Goal: Check status: Check status

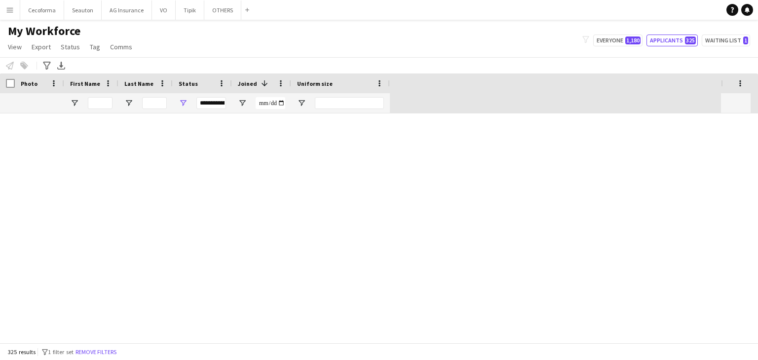
scroll to position [740, 0]
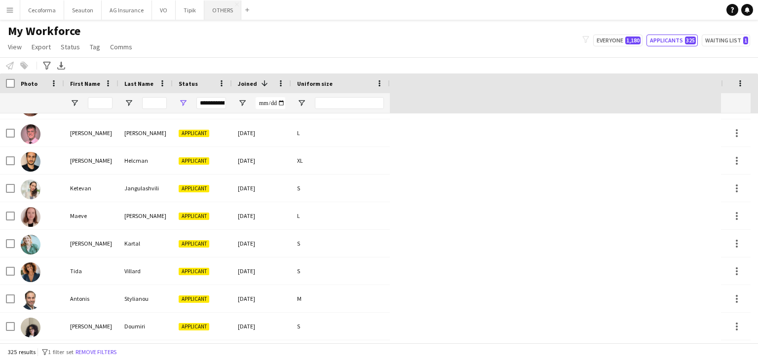
click at [213, 16] on button "OTHERS Close" at bounding box center [222, 9] width 37 height 19
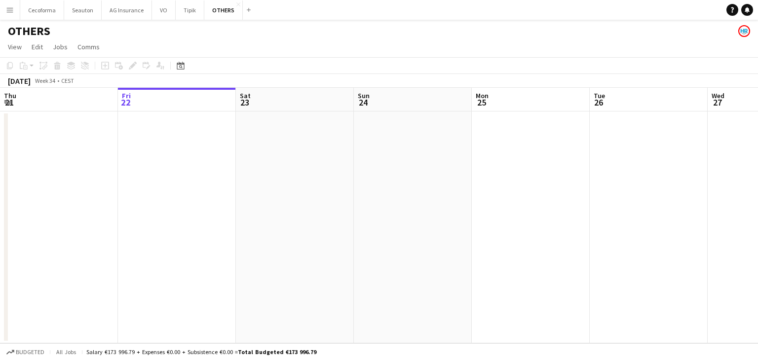
drag, startPoint x: 571, startPoint y: 214, endPoint x: 228, endPoint y: 210, distance: 342.5
click at [266, 210] on app-calendar-viewport "Tue 19 Wed 20 Thu 21 Fri 22 Sat 23 Sun 24 Mon 25 Tue 26 Wed 27 Thu 28 Fri 29 Sa…" at bounding box center [379, 216] width 758 height 256
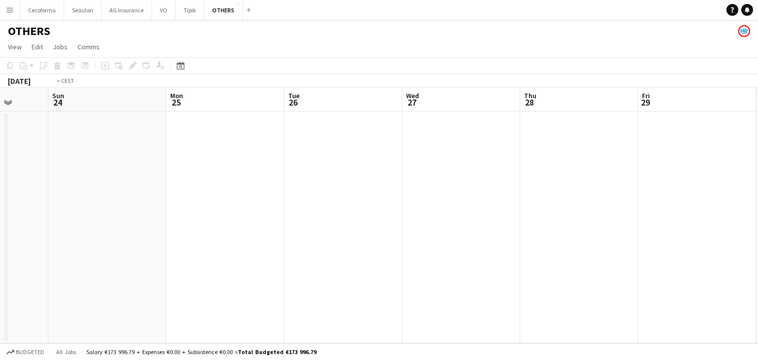
drag, startPoint x: 490, startPoint y: 234, endPoint x: 284, endPoint y: 232, distance: 206.3
click at [233, 238] on app-calendar-viewport "Thu 21 Fri 22 Sat 23 Sun 24 Mon 25 Tue 26 Wed 27 Thu 28 Fri 29 Sat 30 Sun 31 Mo…" at bounding box center [379, 216] width 758 height 256
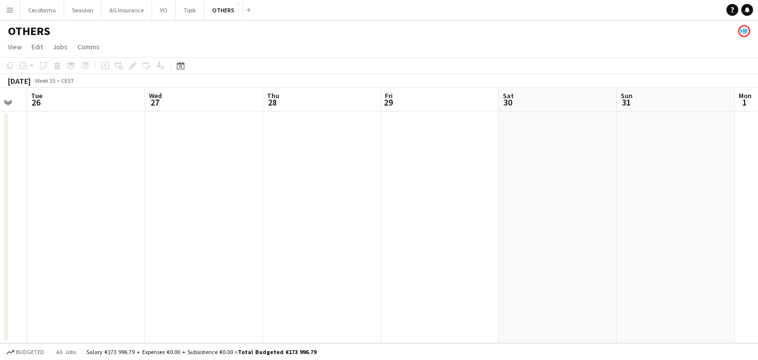
drag, startPoint x: 476, startPoint y: 255, endPoint x: 455, endPoint y: 230, distance: 31.8
click at [333, 252] on app-calendar-viewport "Fri 22 Sat 23 Sun 24 Mon 25 Tue 26 Wed 27 Thu 28 Fri 29 Sat 30 Sun 31 Mon 1 Tue…" at bounding box center [379, 216] width 758 height 256
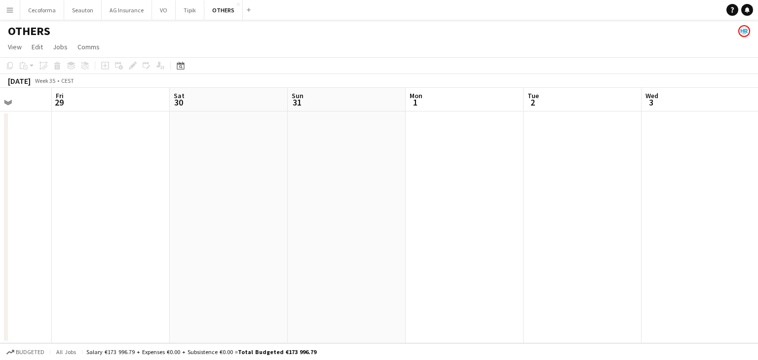
click at [333, 243] on app-calendar-viewport "Tue 26 Wed 27 Thu 28 Fri 29 Sat 30 Sun 31 Mon 1 Tue 2 Wed 3 Thu 4 Fri 5 Sat 6" at bounding box center [379, 216] width 758 height 256
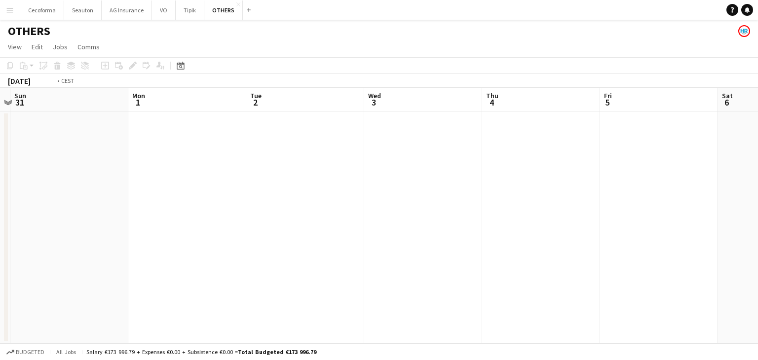
drag, startPoint x: 399, startPoint y: 236, endPoint x: 572, endPoint y: 210, distance: 175.3
click at [380, 236] on app-calendar-viewport "Thu 28 Fri 29 Sat 30 Sun 31 Mon 1 Tue 2 Wed 3 Thu 4 Fri 5 Sat 6 Sun 7 Mon 8" at bounding box center [379, 216] width 758 height 256
drag, startPoint x: 562, startPoint y: 214, endPoint x: 609, endPoint y: 190, distance: 53.0
click at [322, 228] on app-calendar-viewport "Sat 30 Sun 31 Mon 1 Tue 2 Wed 3 Thu 4 Fri 5 Sat 6 Sun 7 Mon 8 Tue 9 Wed 10" at bounding box center [379, 216] width 758 height 256
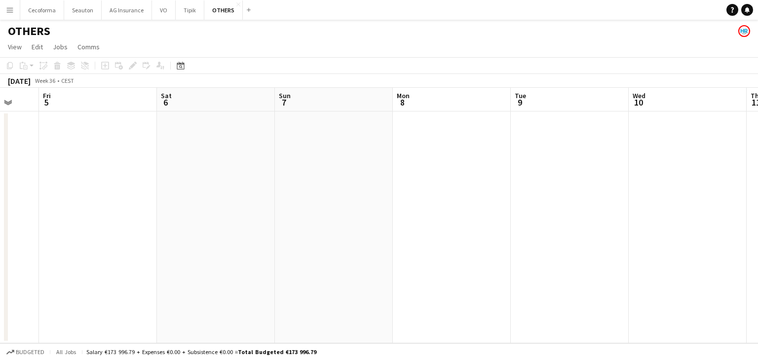
drag, startPoint x: 565, startPoint y: 211, endPoint x: 363, endPoint y: 200, distance: 202.2
click at [300, 216] on app-calendar-viewport "Mon 1 Tue 2 Wed 3 Thu 4 Fri 5 Sat 6 Sun 7 Mon 8 Tue 9 Wed 10 Thu 11 Fri 12" at bounding box center [379, 216] width 758 height 256
drag, startPoint x: 451, startPoint y: 201, endPoint x: 588, endPoint y: 178, distance: 139.1
click at [414, 201] on app-calendar-viewport "Sat 6 Sun 7 Mon 8 Tue 9 Wed 10 Thu 11 Fri 12 Sat 13 Sun 14 Mon 15 Tue 16 Wed 17" at bounding box center [379, 216] width 758 height 256
drag, startPoint x: 588, startPoint y: 178, endPoint x: 478, endPoint y: 185, distance: 110.7
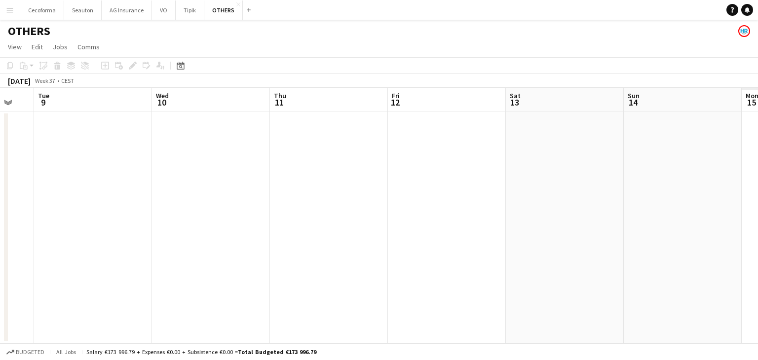
click at [474, 186] on app-calendar-viewport "Sat 6 Sun 7 Mon 8 Tue 9 Wed 10 Thu 11 Fri 12 Sat 13 Sun 14 Mon 15 Tue 16 Wed 17" at bounding box center [379, 216] width 758 height 256
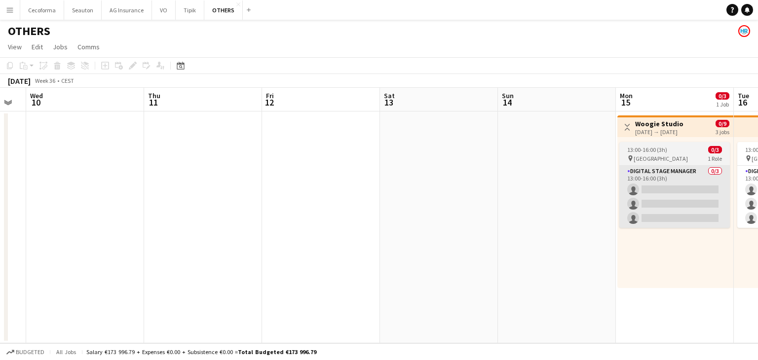
click at [460, 182] on app-calendar-viewport "Sat 6 Sun 7 Mon 8 Tue 9 Wed 10 Thu 11 Fri 12 Sat 13 Sun 14 Mon 15 0/3 1 Job Tue…" at bounding box center [379, 216] width 758 height 256
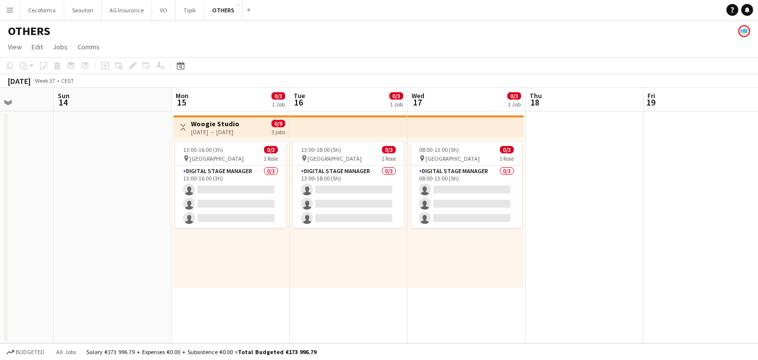
scroll to position [0, 320]
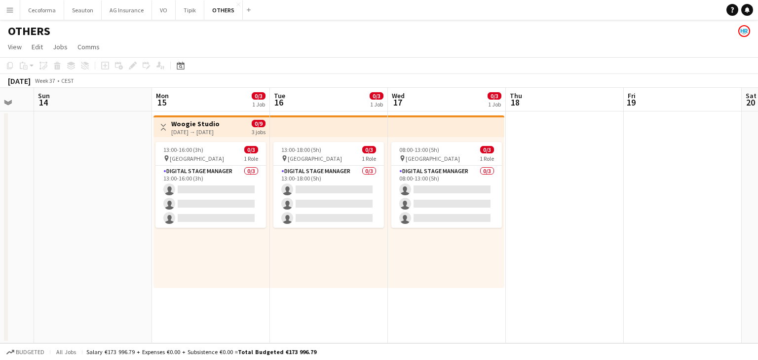
drag, startPoint x: 540, startPoint y: 258, endPoint x: 312, endPoint y: 267, distance: 228.7
click at [312, 267] on app-calendar-viewport "Thu 11 Fri 12 Sat 13 Sun 14 Mon 15 0/3 1 Job Tue 16 0/3 1 Job Wed 17 0/3 1 Job …" at bounding box center [379, 216] width 758 height 256
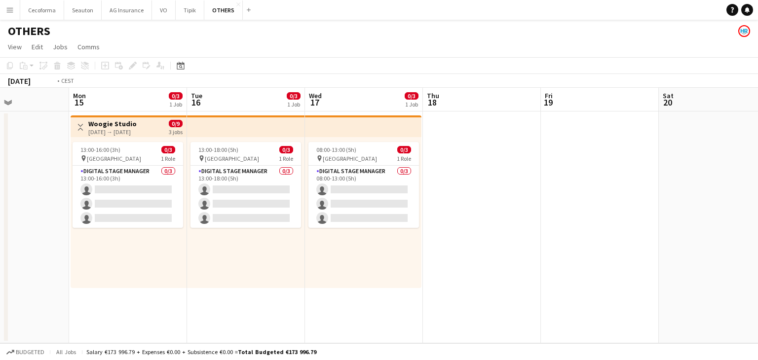
drag, startPoint x: 606, startPoint y: 234, endPoint x: 267, endPoint y: 243, distance: 338.7
click at [267, 243] on app-calendar-viewport "Thu 11 Fri 12 Sat 13 Sun 14 Mon 15 0/3 1 Job Tue 16 0/3 1 Job Wed 17 0/3 1 Job …" at bounding box center [379, 216] width 758 height 256
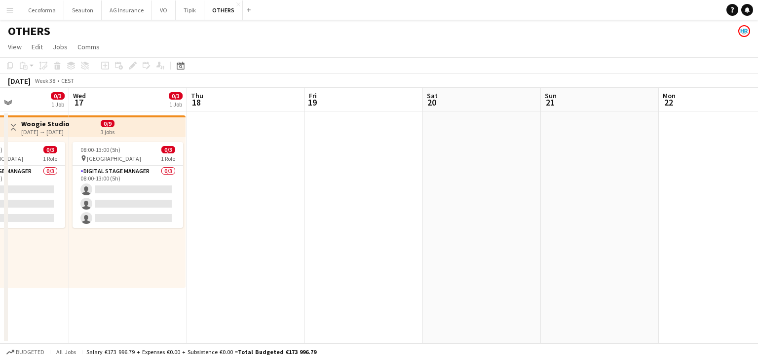
scroll to position [0, 422]
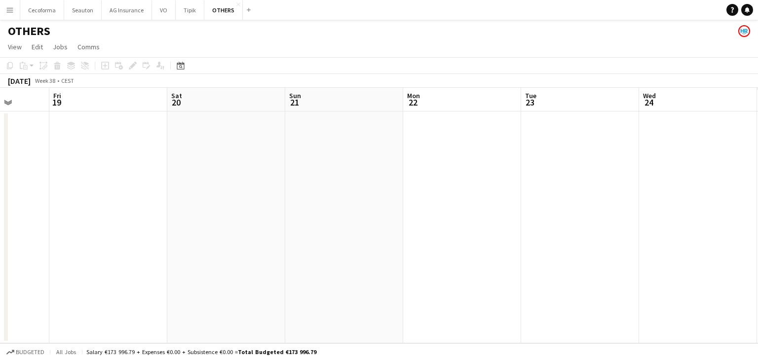
drag, startPoint x: 450, startPoint y: 226, endPoint x: 205, endPoint y: 226, distance: 244.3
click at [213, 227] on app-calendar-viewport "Mon 15 0/3 1 Job Tue 16 0/3 1 Job Wed 17 0/3 1 Job Thu 18 Fri 19 Sat 20 Sun 21 …" at bounding box center [379, 216] width 758 height 256
click at [186, 228] on app-calendar-viewport "Mon 15 0/3 1 Job Tue 16 0/3 1 Job Wed 17 0/3 1 Job Thu 18 Fri 19 Sat 20 Sun 21 …" at bounding box center [379, 216] width 758 height 256
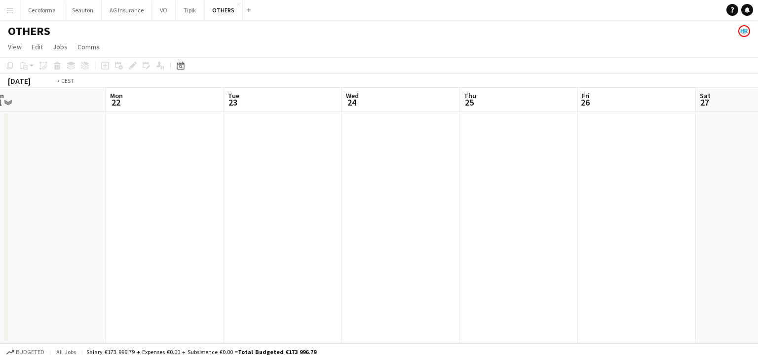
drag, startPoint x: 520, startPoint y: 207, endPoint x: 342, endPoint y: 212, distance: 177.7
click at [338, 212] on app-calendar-viewport "Fri 19 Sat 20 Sun 21 Mon 22 Tue 23 Wed 24 Thu 25 Fri 26 Sat 27 Sun 28 2/3 1 Job…" at bounding box center [379, 216] width 758 height 256
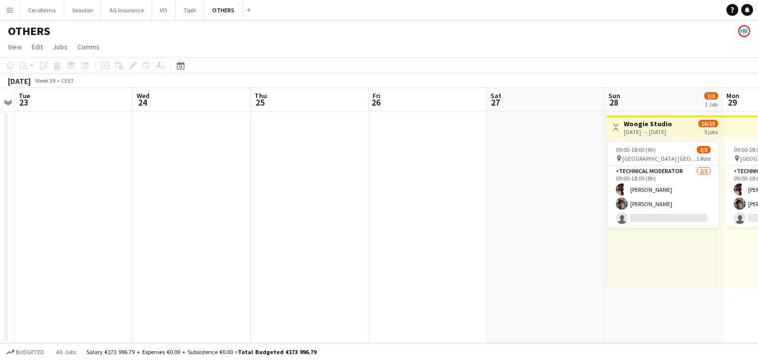
drag, startPoint x: 304, startPoint y: 220, endPoint x: 246, endPoint y: 222, distance: 57.8
click at [234, 224] on app-calendar-viewport "Fri 19 Sat 20 Sun 21 Mon 22 Tue 23 Wed 24 Thu 25 Fri 26 Sat 27 Sun 28 2/3 1 Job…" at bounding box center [379, 216] width 758 height 256
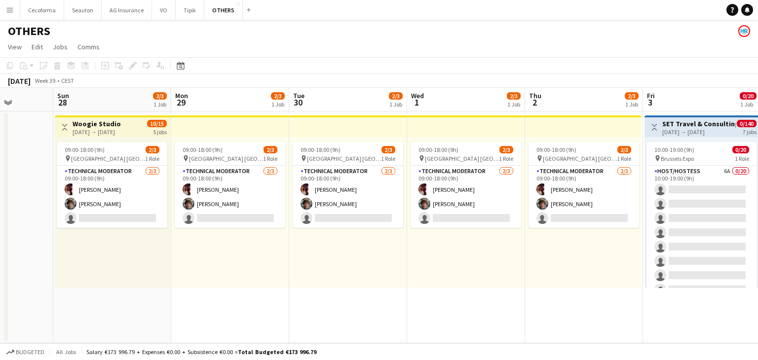
drag, startPoint x: 452, startPoint y: 263, endPoint x: 142, endPoint y: 253, distance: 309.6
click at [142, 253] on app-calendar-viewport "Wed 24 Thu 25 Fri 26 Sat 27 Sun 28 2/3 1 Job Mon 29 2/3 1 Job Tue 30 2/3 1 Job …" at bounding box center [379, 216] width 758 height 256
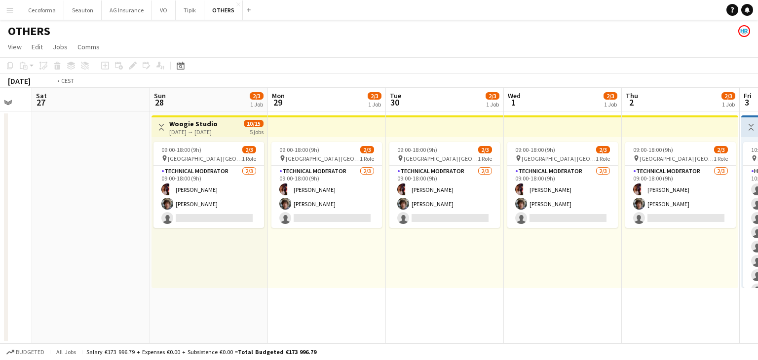
drag, startPoint x: 399, startPoint y: 259, endPoint x: 186, endPoint y: 250, distance: 213.4
click at [186, 250] on app-calendar-viewport "Wed 24 Thu 25 Fri 26 Sat 27 Sun 28 2/3 1 Job Mon 29 2/3 1 Job Tue 30 2/3 1 Job …" at bounding box center [379, 216] width 758 height 256
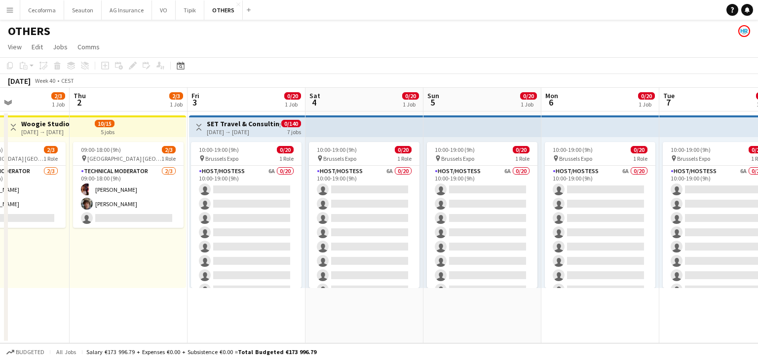
drag, startPoint x: 292, startPoint y: 251, endPoint x: 78, endPoint y: 265, distance: 214.6
click at [78, 265] on app-calendar-viewport "Sun 28 2/3 1 Job Mon 29 2/3 1 Job Tue 30 2/3 1 Job Wed 1 2/3 1 Job Thu 2 2/3 1 …" at bounding box center [379, 216] width 758 height 256
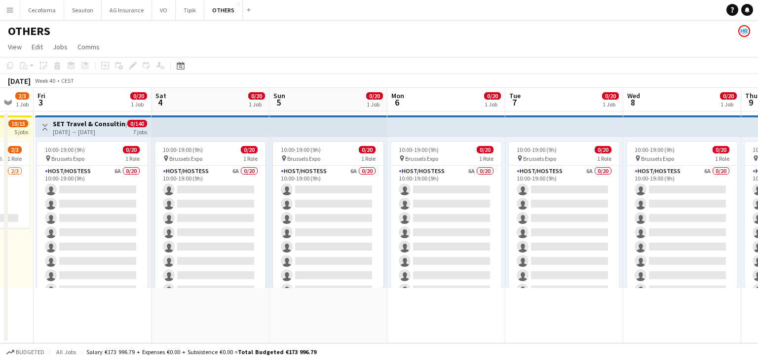
scroll to position [0, 438]
drag, startPoint x: 472, startPoint y: 272, endPoint x: 320, endPoint y: 269, distance: 152.0
click at [320, 269] on app-calendar-viewport "Mon 29 2/3 1 Job Tue 30 2/3 1 Job Wed 1 2/3 1 Job Thu 2 2/3 1 Job Fri 3 0/20 1 …" at bounding box center [379, 216] width 758 height 256
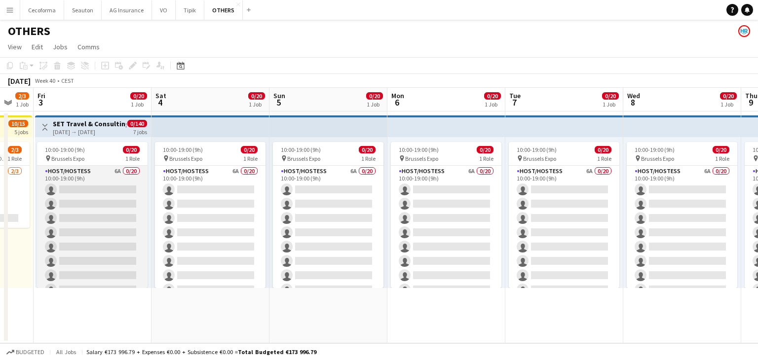
click at [81, 193] on app-card-role "Host/Hostess 6A 0/20 10:00-19:00 (9h) single-neutral-actions single-neutral-act…" at bounding box center [92, 318] width 111 height 305
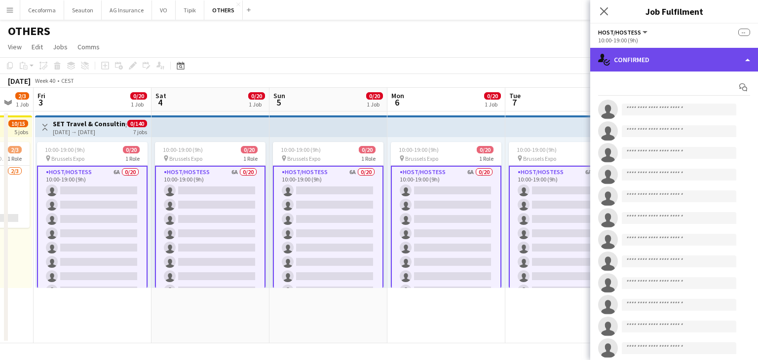
click at [646, 63] on div "single-neutral-actions-check-2 Confirmed" at bounding box center [674, 60] width 168 height 24
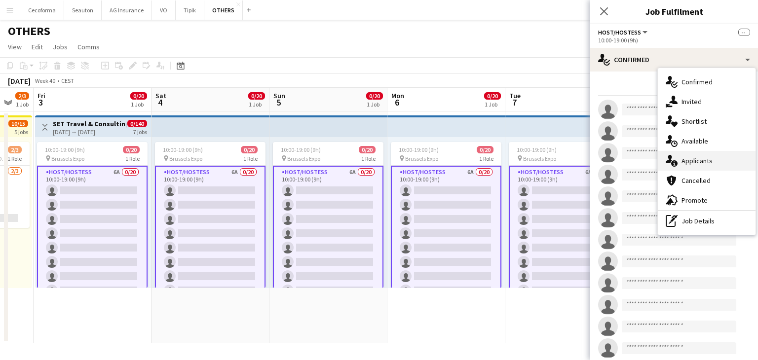
click at [687, 157] on div "single-neutral-actions-information Applicants" at bounding box center [707, 161] width 98 height 20
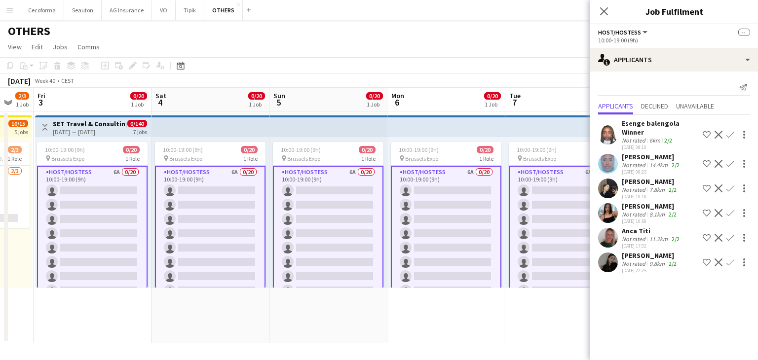
click at [219, 216] on app-card-role "Host/Hostess 6A 0/20 10:00-19:00 (9h) single-neutral-actions single-neutral-act…" at bounding box center [210, 319] width 111 height 307
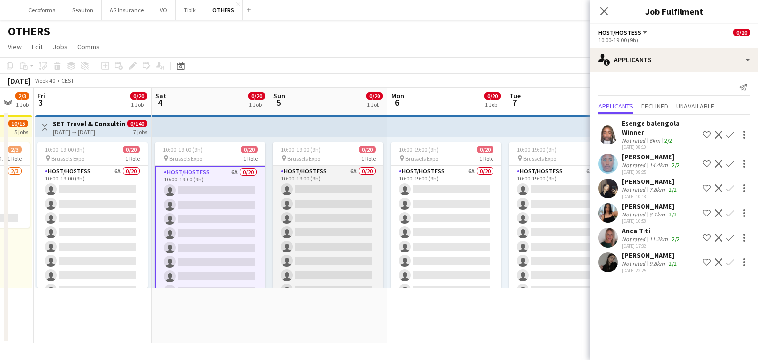
click at [284, 232] on app-card-role "Host/Hostess 6A 0/20 10:00-19:00 (9h) single-neutral-actions single-neutral-act…" at bounding box center [328, 318] width 111 height 305
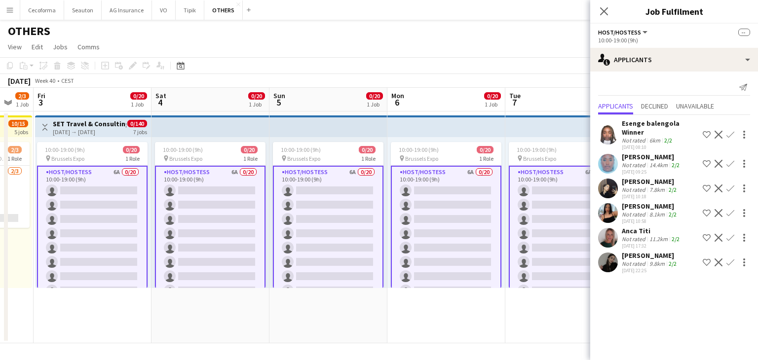
click at [344, 240] on app-card-role "Host/Hostess 6A 0/20 10:00-19:00 (9h) single-neutral-actions single-neutral-act…" at bounding box center [328, 319] width 111 height 307
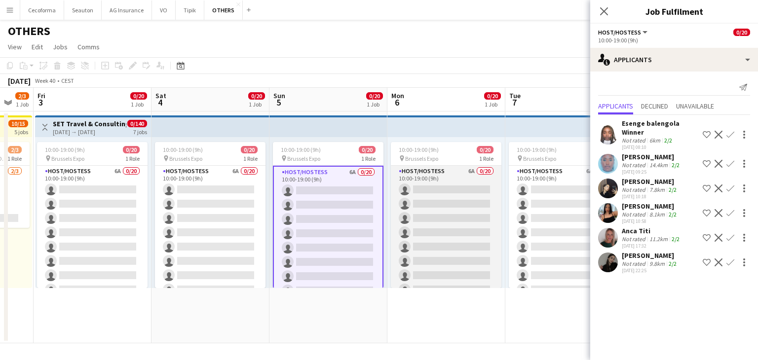
click at [426, 245] on app-card-role "Host/Hostess 6A 0/20 10:00-19:00 (9h) single-neutral-actions single-neutral-act…" at bounding box center [446, 318] width 111 height 305
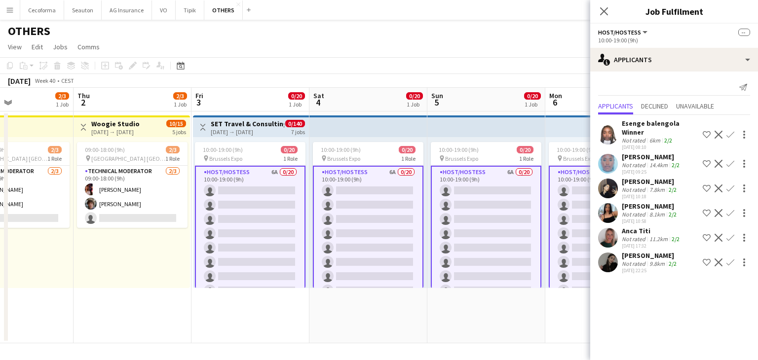
drag, startPoint x: 486, startPoint y: 254, endPoint x: 163, endPoint y: 258, distance: 322.8
click at [163, 258] on app-calendar-viewport "Mon 29 2/3 1 Job Tue 30 2/3 1 Job Wed 1 2/3 1 Job Thu 2 2/3 1 Job Fri 3 0/20 1 …" at bounding box center [379, 216] width 758 height 256
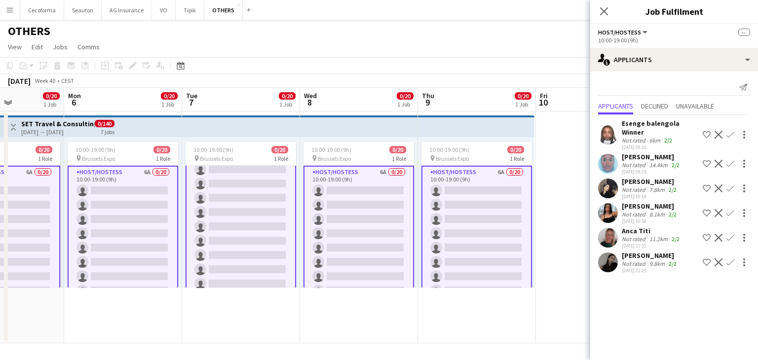
click at [360, 255] on app-card-role "Host/Hostess 6A 0/20 10:00-19:00 (9h) single-neutral-actions single-neutral-act…" at bounding box center [359, 319] width 111 height 307
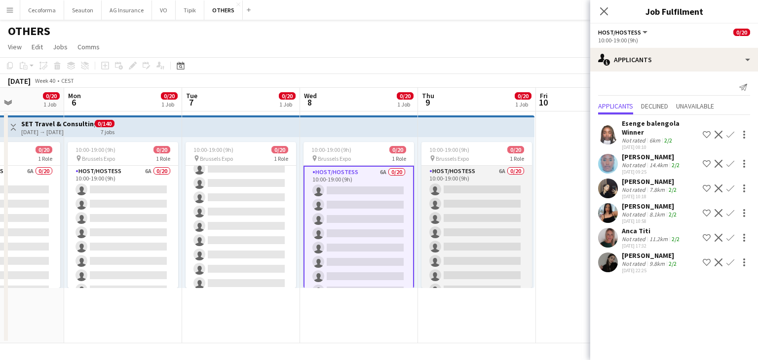
click at [464, 255] on app-card-role "Host/Hostess 6A 0/20 10:00-19:00 (9h) single-neutral-actions single-neutral-act…" at bounding box center [476, 318] width 111 height 305
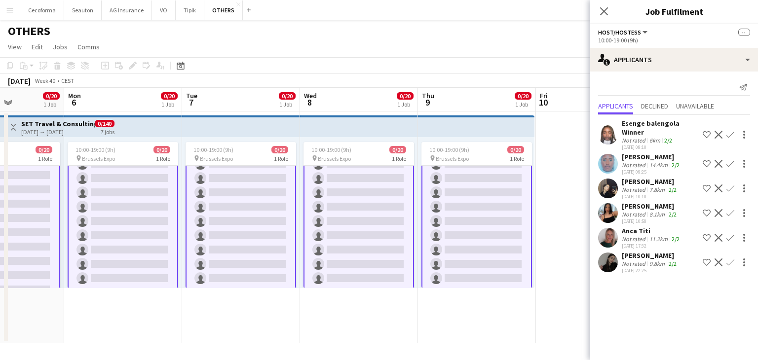
scroll to position [184, 0]
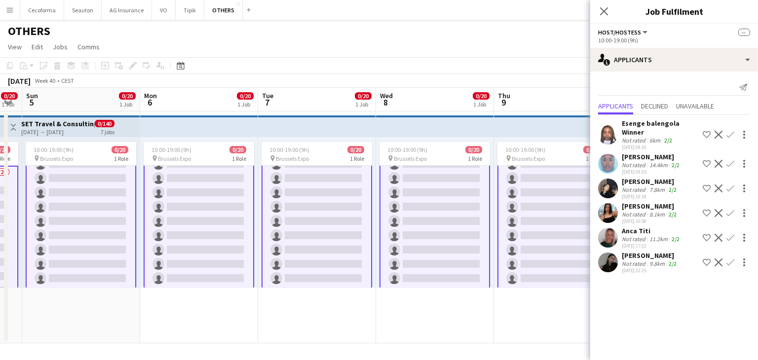
drag, startPoint x: 114, startPoint y: 303, endPoint x: 201, endPoint y: 322, distance: 89.9
click at [201, 322] on app-calendar-viewport "Fri 3 0/20 1 Job Sat 4 0/20 1 Job Sun 5 0/20 1 Job Mon 6 0/20 1 Job Tue 7 0/20 …" at bounding box center [379, 216] width 758 height 256
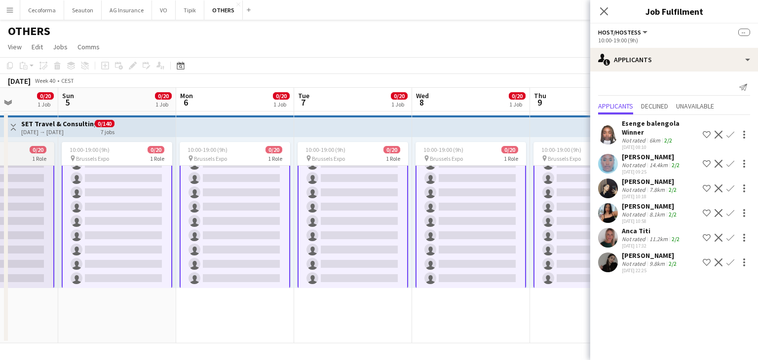
scroll to position [77, 0]
click at [122, 223] on app-card-role "Host/Hostess 6A 0/20 10:00-19:00 (9h) single-neutral-actions single-neutral-act…" at bounding box center [117, 135] width 111 height 307
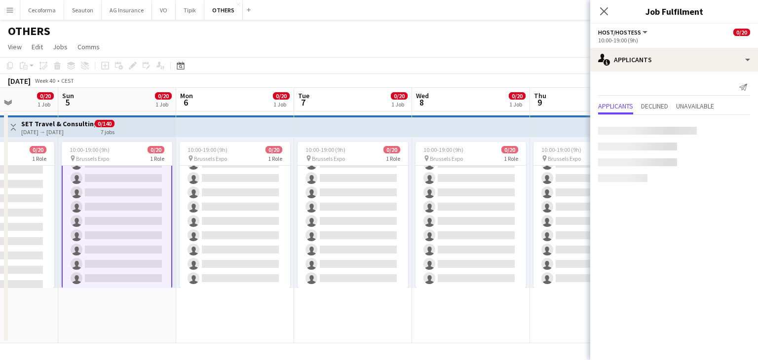
scroll to position [76, 0]
